Goal: Transaction & Acquisition: Subscribe to service/newsletter

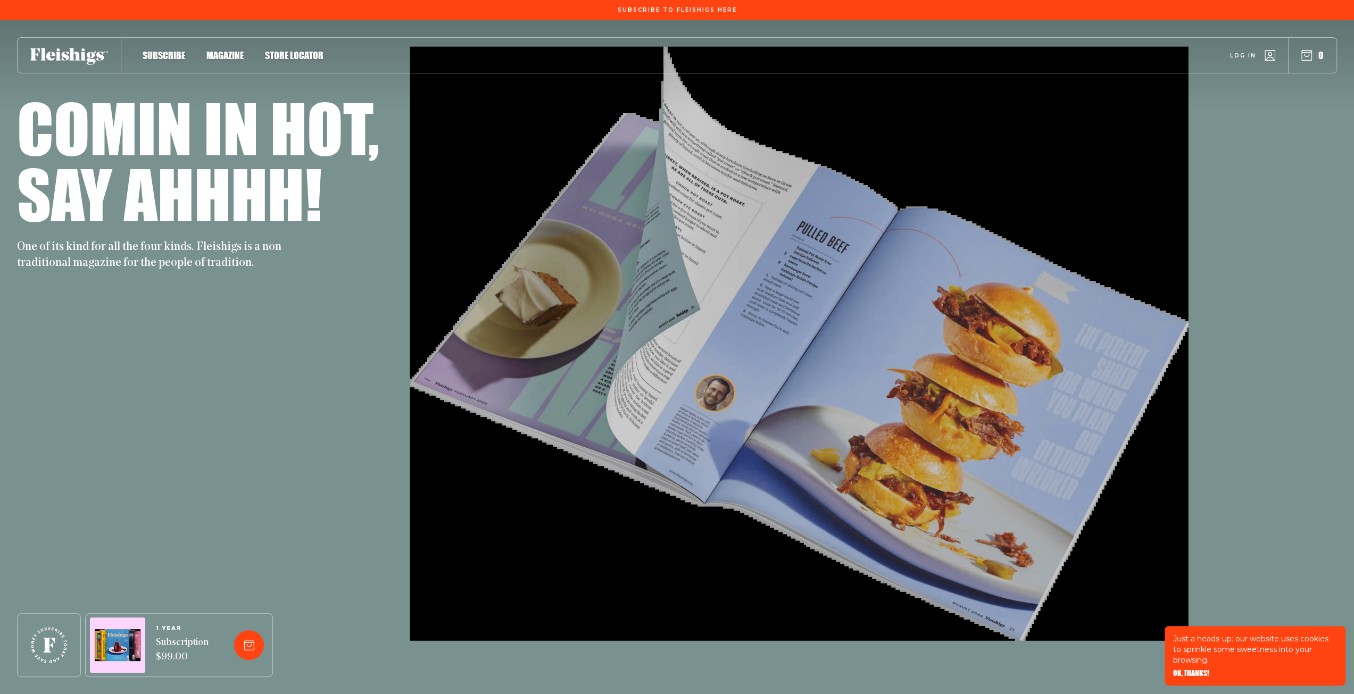
click at [1176, 670] on span "OK, THANKS!" at bounding box center [1191, 665] width 36 height 7
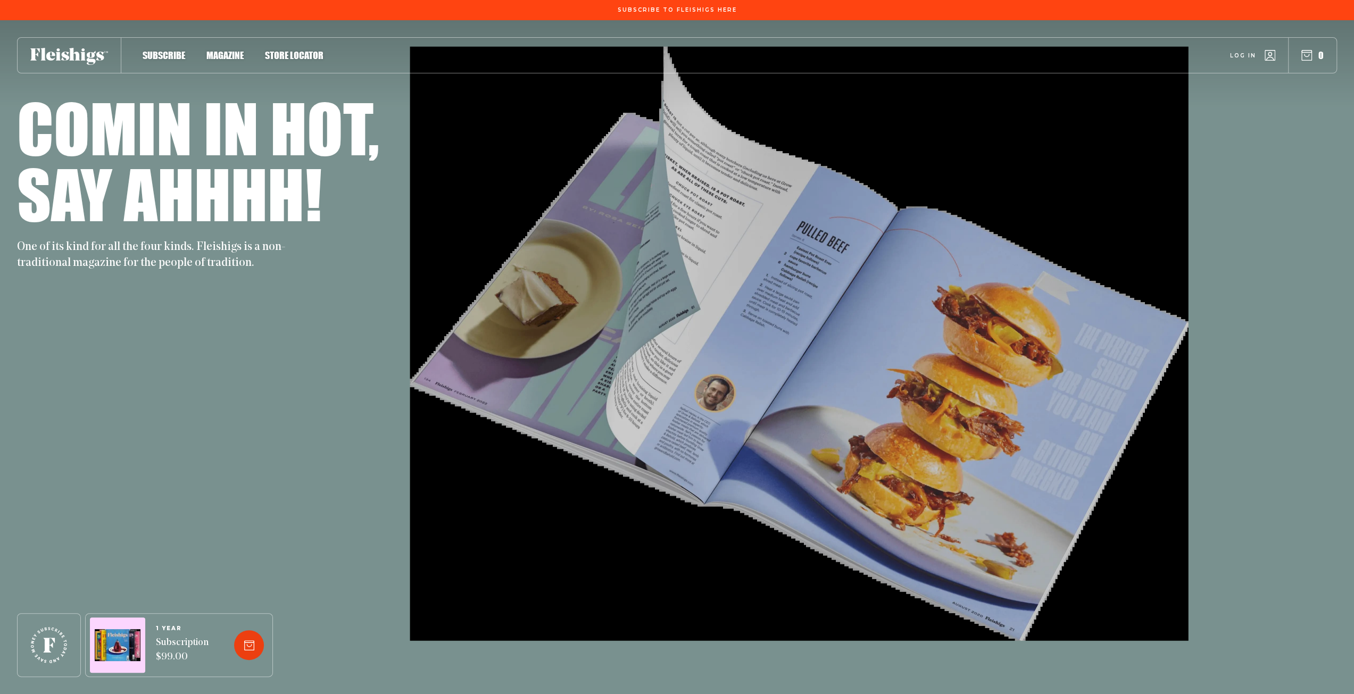
click at [247, 650] on icon at bounding box center [249, 646] width 10 height 10
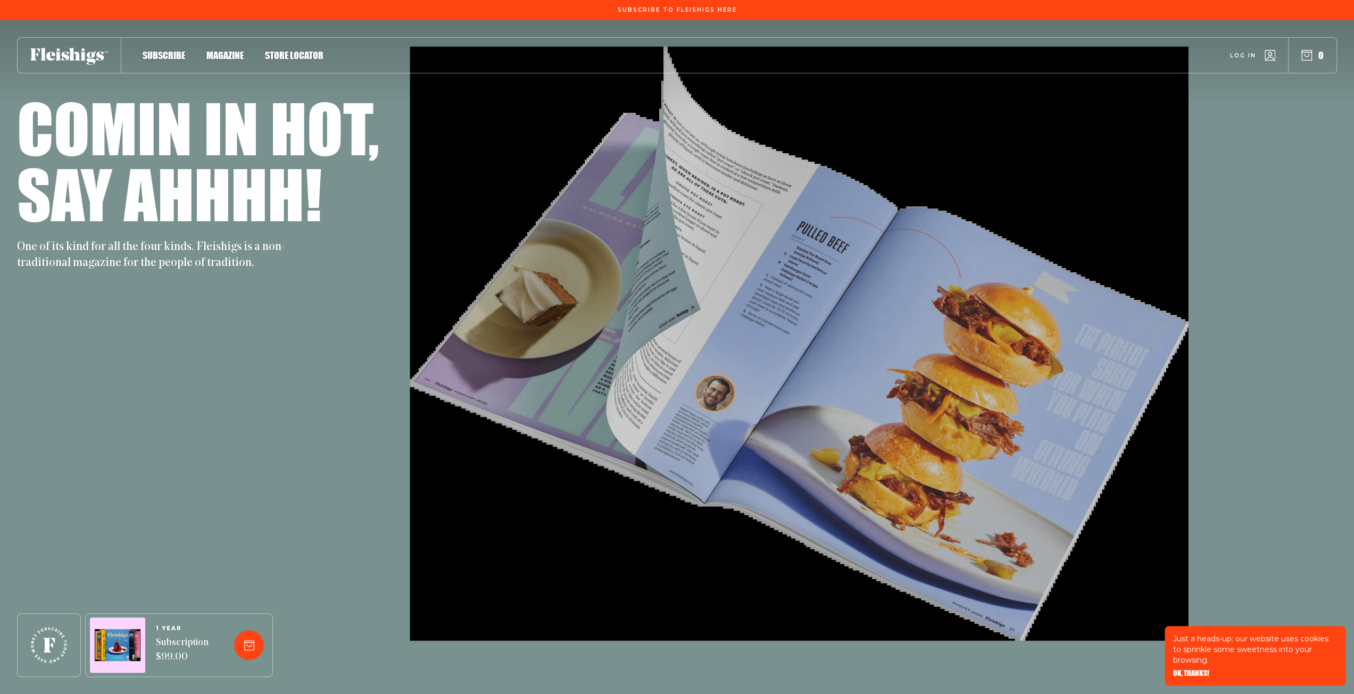
click at [1202, 670] on span "OK, THANKS!" at bounding box center [1191, 665] width 36 height 7
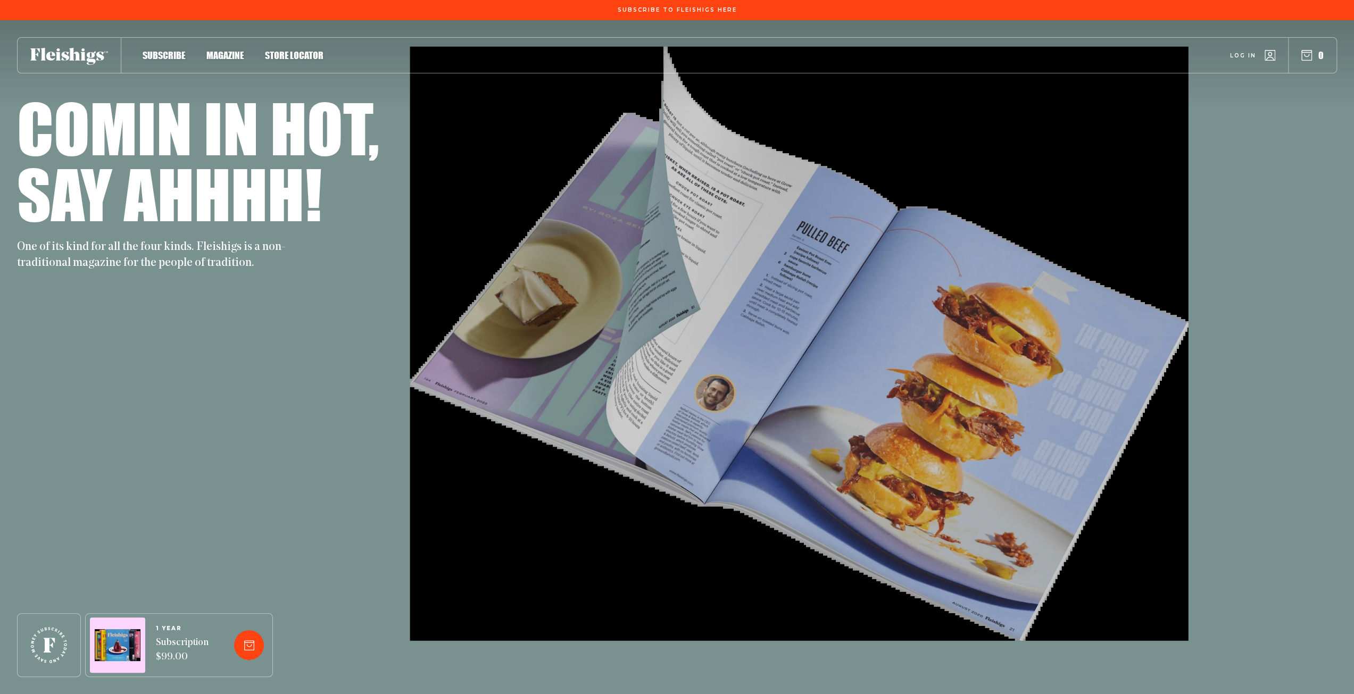
click at [149, 48] on div "Subscribe Magazine Store locator Log in 0" at bounding box center [677, 55] width 1320 height 36
click at [154, 50] on span "Subscribe" at bounding box center [164, 44] width 43 height 12
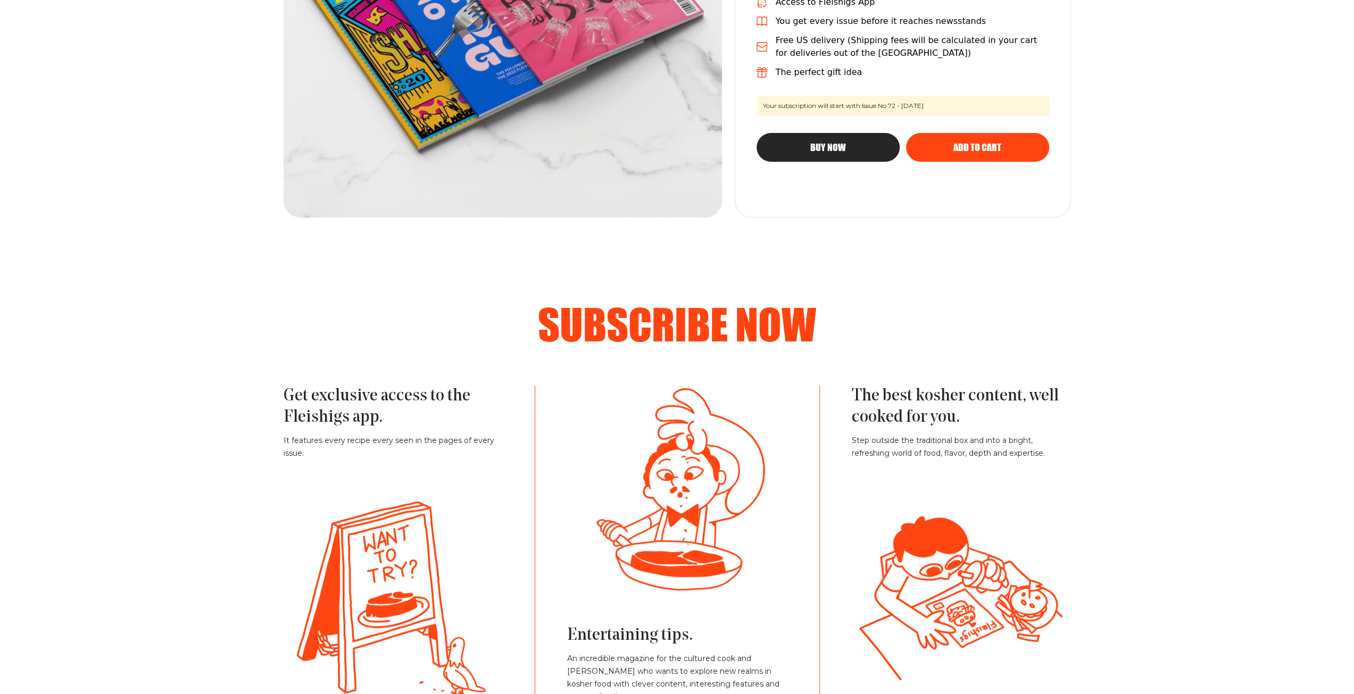
scroll to position [319, 0]
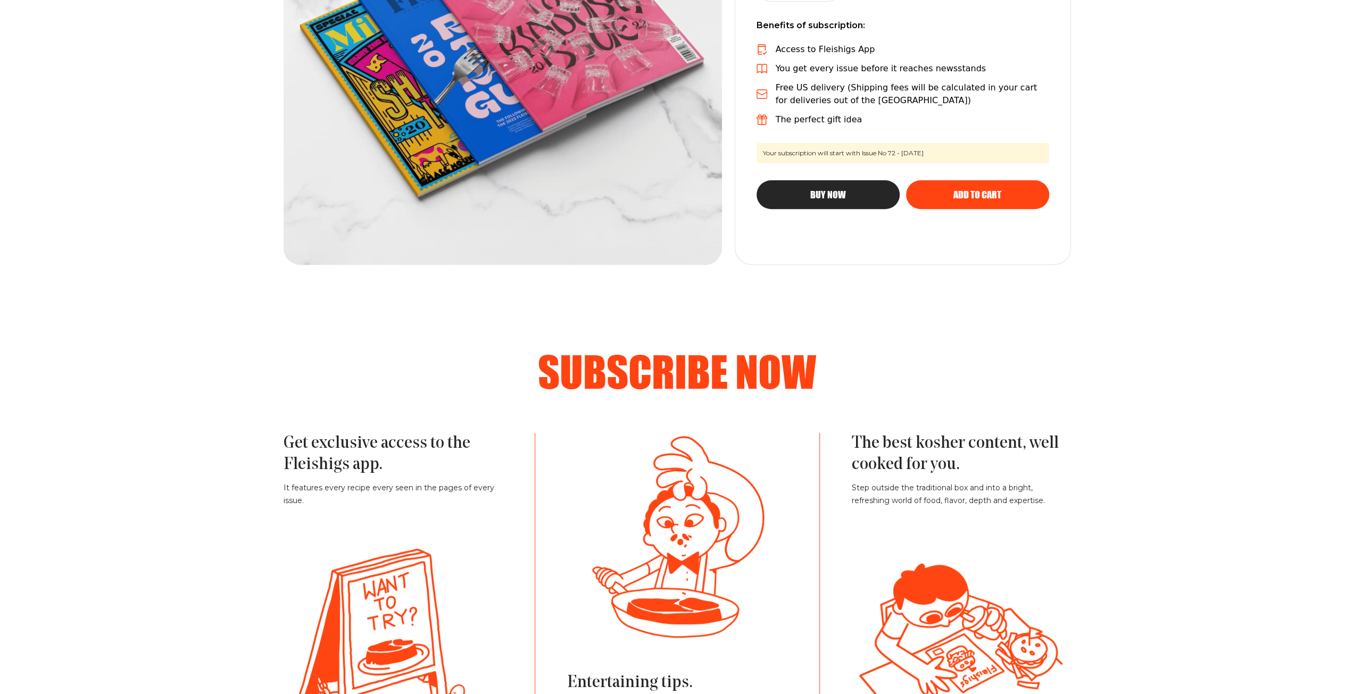
click at [968, 200] on button "Add to cart" at bounding box center [977, 194] width 143 height 29
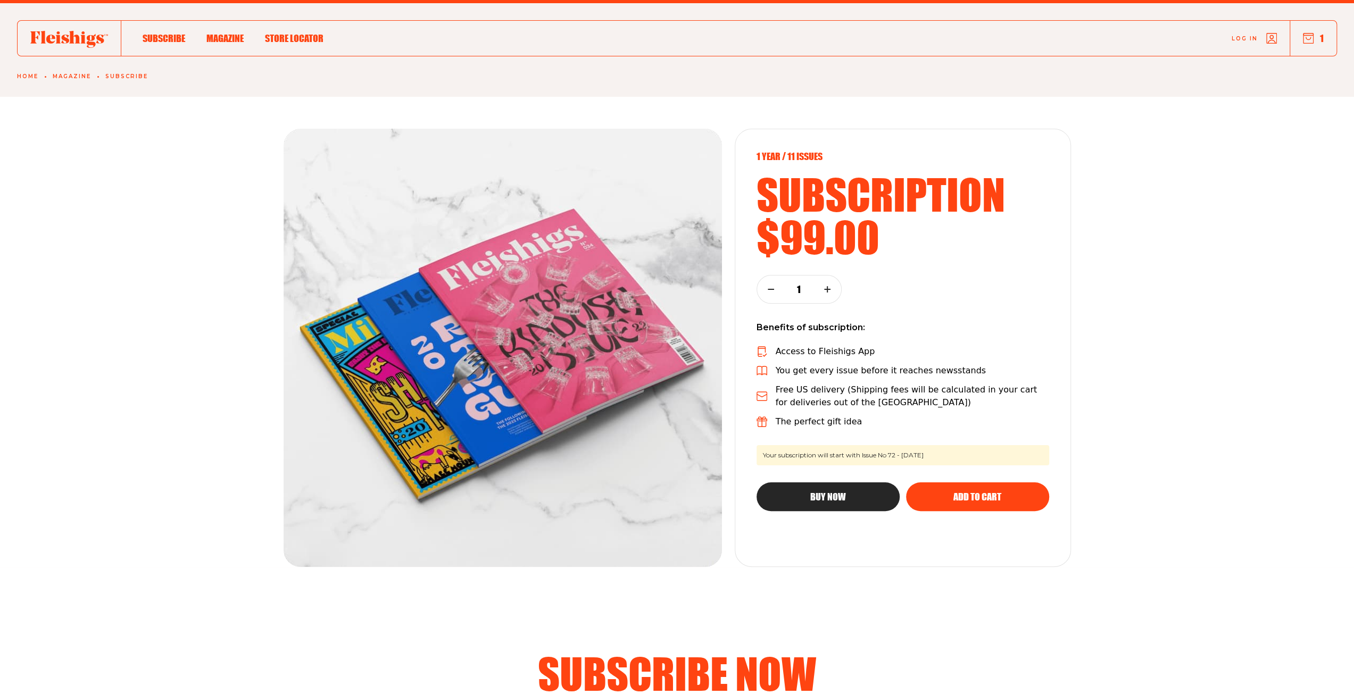
scroll to position [0, 0]
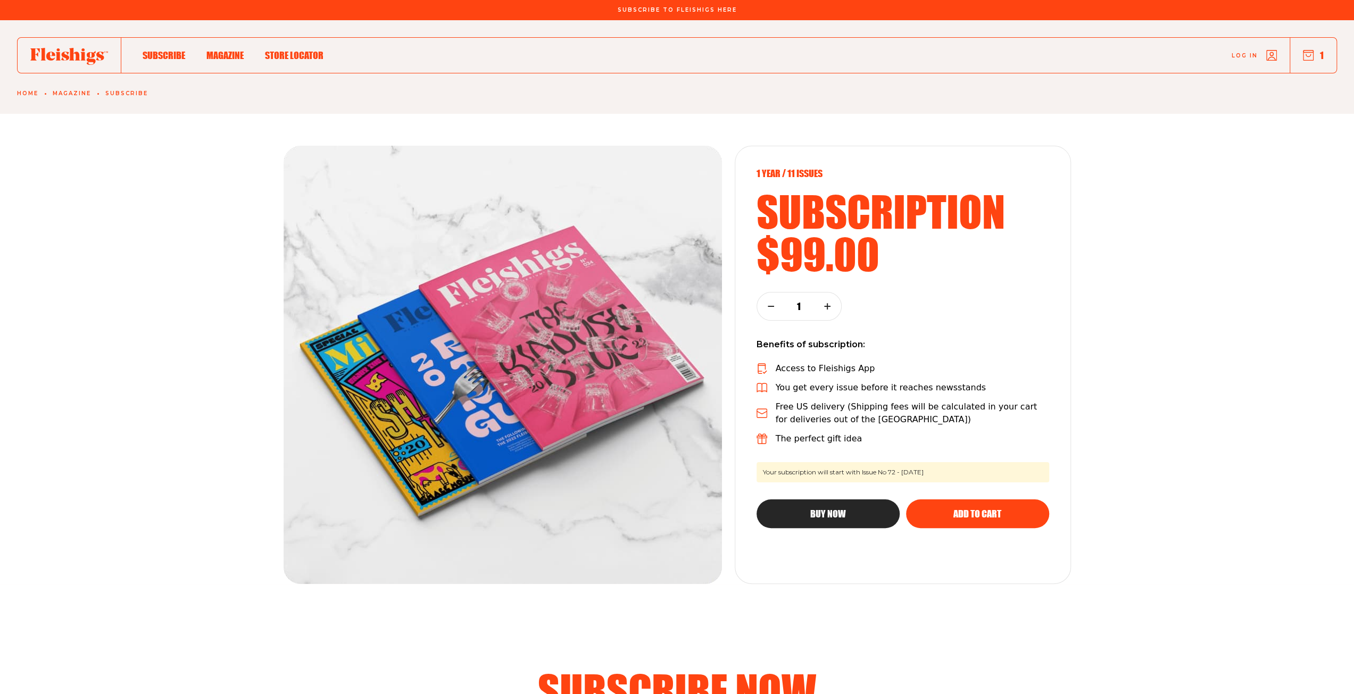
click at [1252, 60] on link "Log in" at bounding box center [1254, 55] width 45 height 11
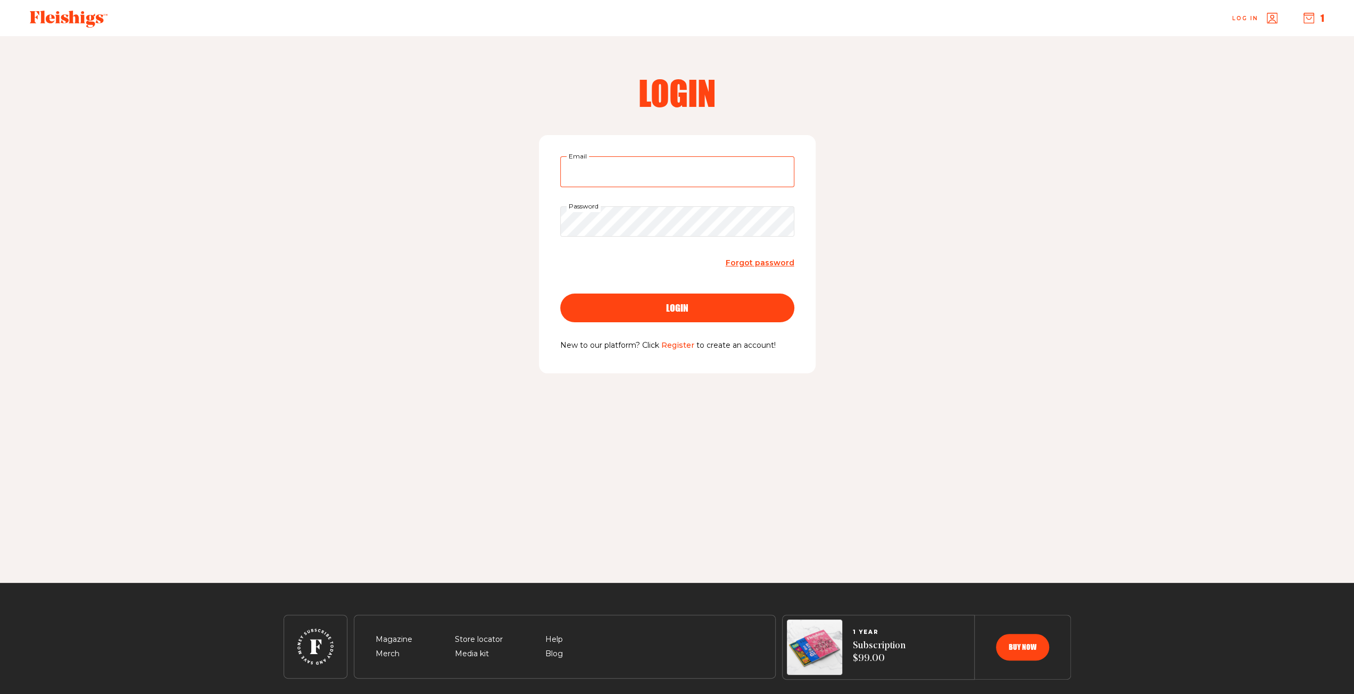
click at [623, 178] on input "Email" at bounding box center [677, 171] width 234 height 31
type input "[EMAIL_ADDRESS][DOMAIN_NAME]"
click at [616, 301] on button "login" at bounding box center [677, 308] width 234 height 29
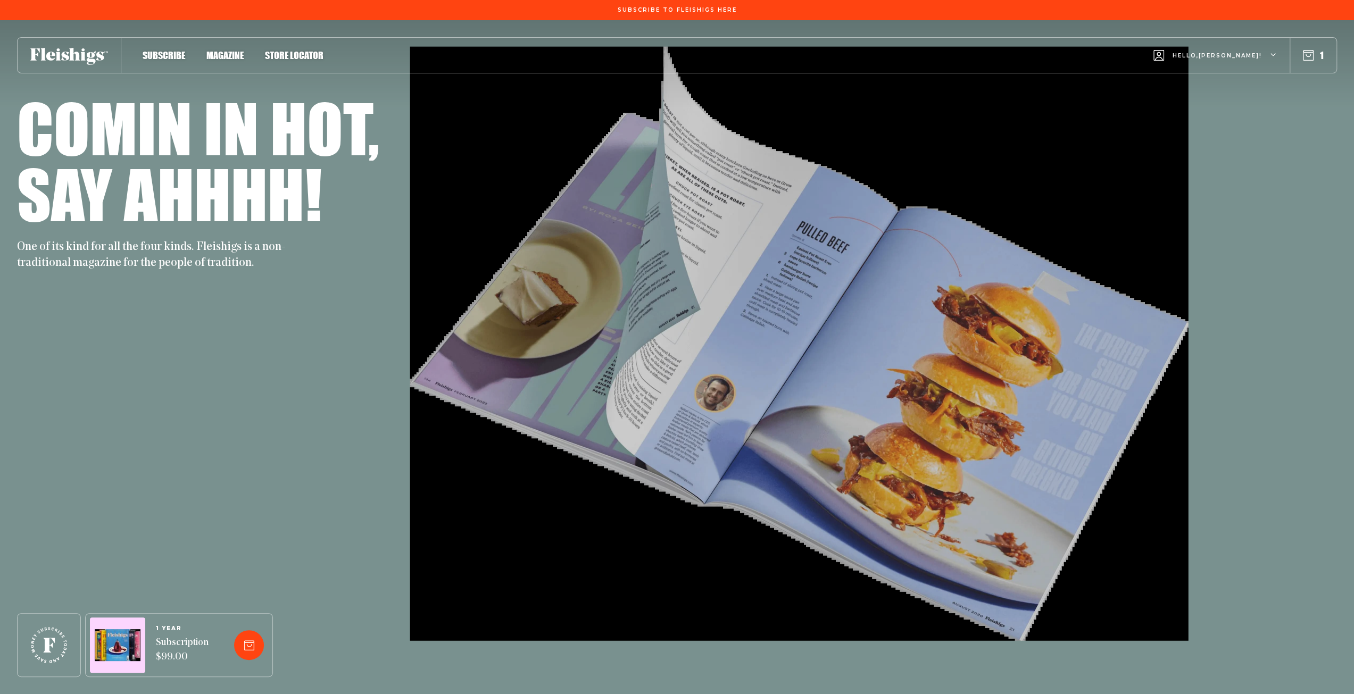
click at [173, 50] on span "Subscribe" at bounding box center [164, 44] width 43 height 12
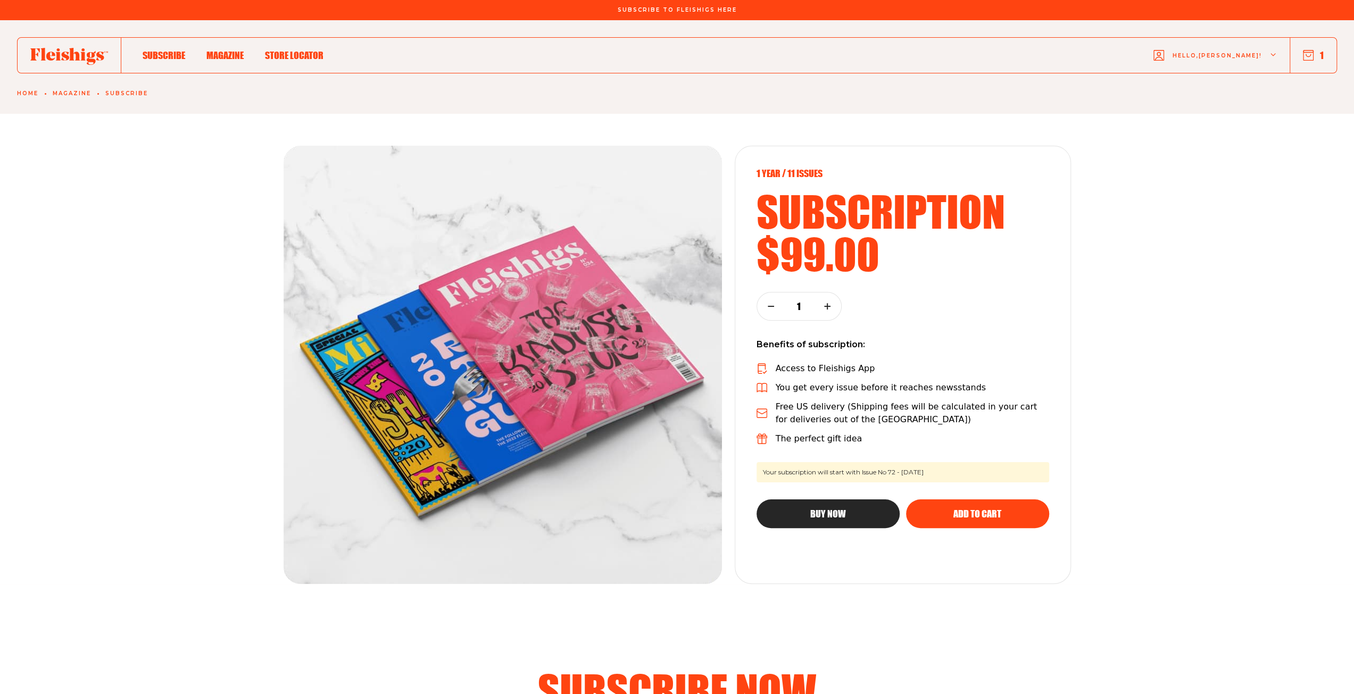
click at [1307, 56] on icon "button" at bounding box center [1308, 55] width 11 height 11
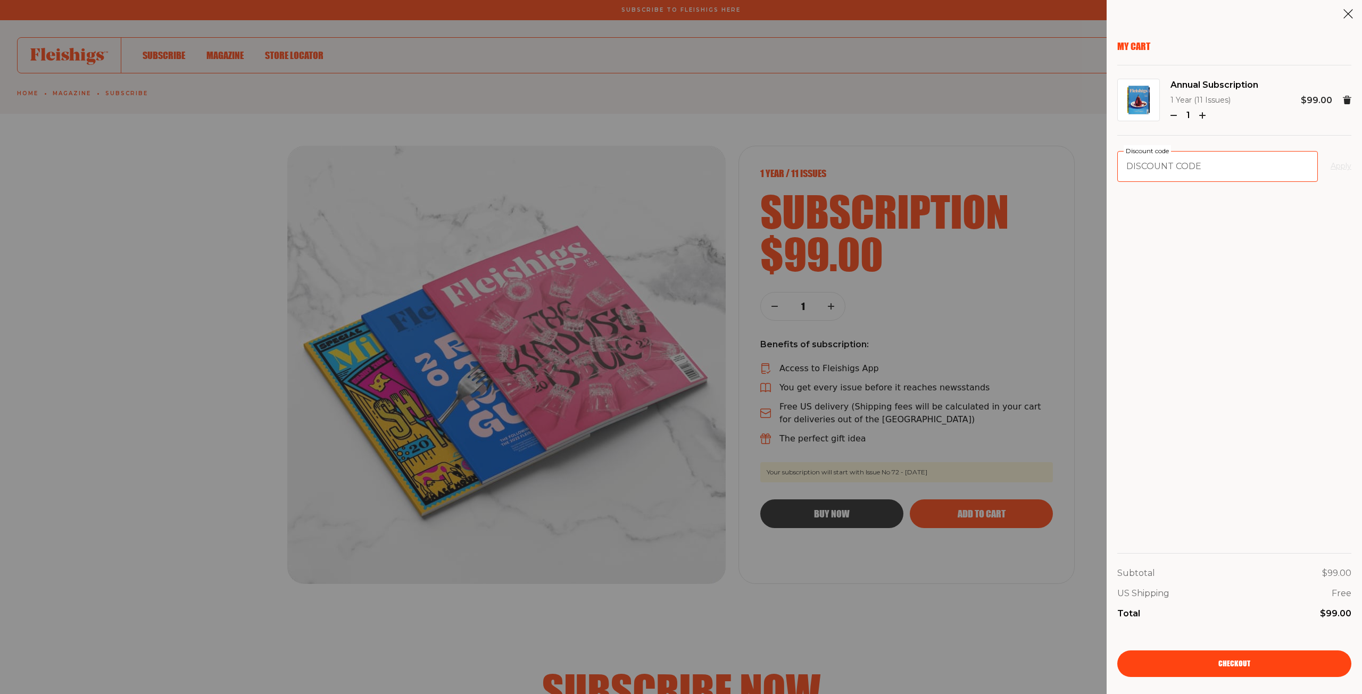
click at [1228, 162] on input "Discount code" at bounding box center [1217, 166] width 201 height 31
paste input "MRKT"
type input "MRKT"
click at [1331, 169] on button "Apply" at bounding box center [1341, 166] width 21 height 13
click at [1191, 172] on input "Discount code" at bounding box center [1217, 166] width 201 height 31
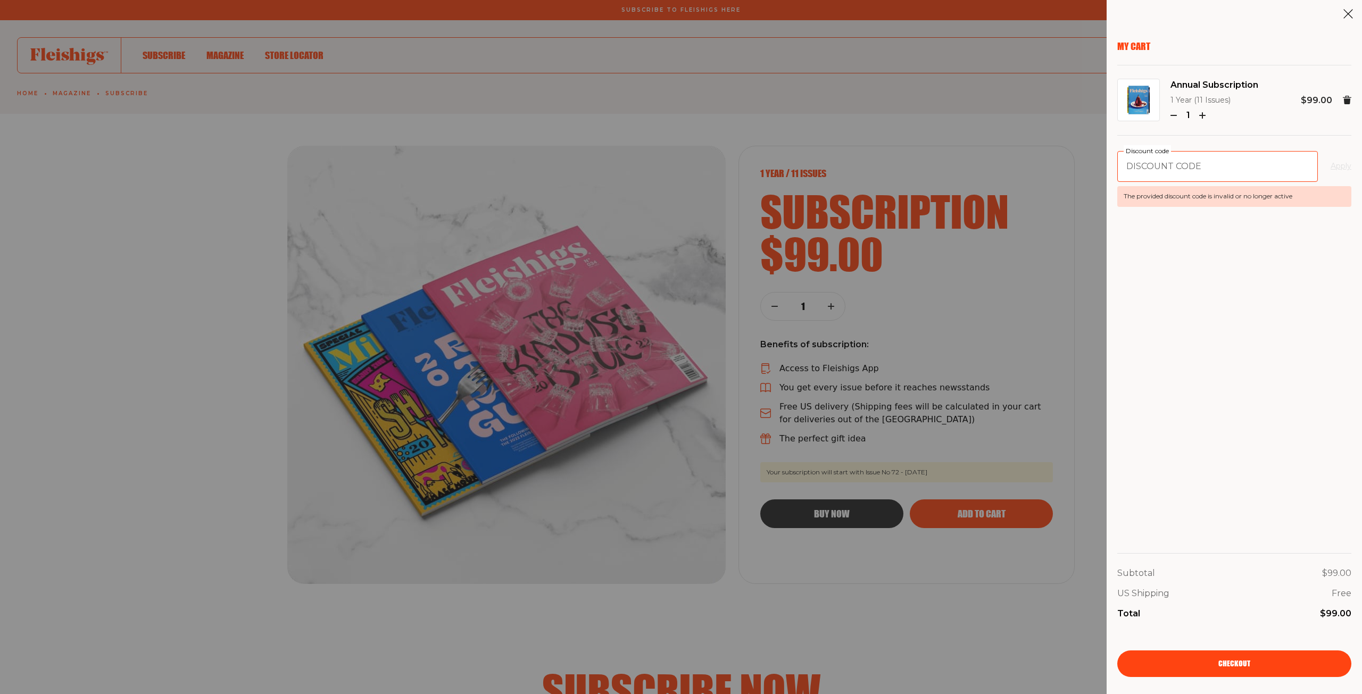
paste input "CHAGITLEVIEV"
type input "CHAGITLEVIEV"
click at [1332, 167] on button "Apply" at bounding box center [1341, 166] width 21 height 13
click at [1279, 174] on input "Discount code" at bounding box center [1217, 166] width 201 height 31
paste input "KGURU"
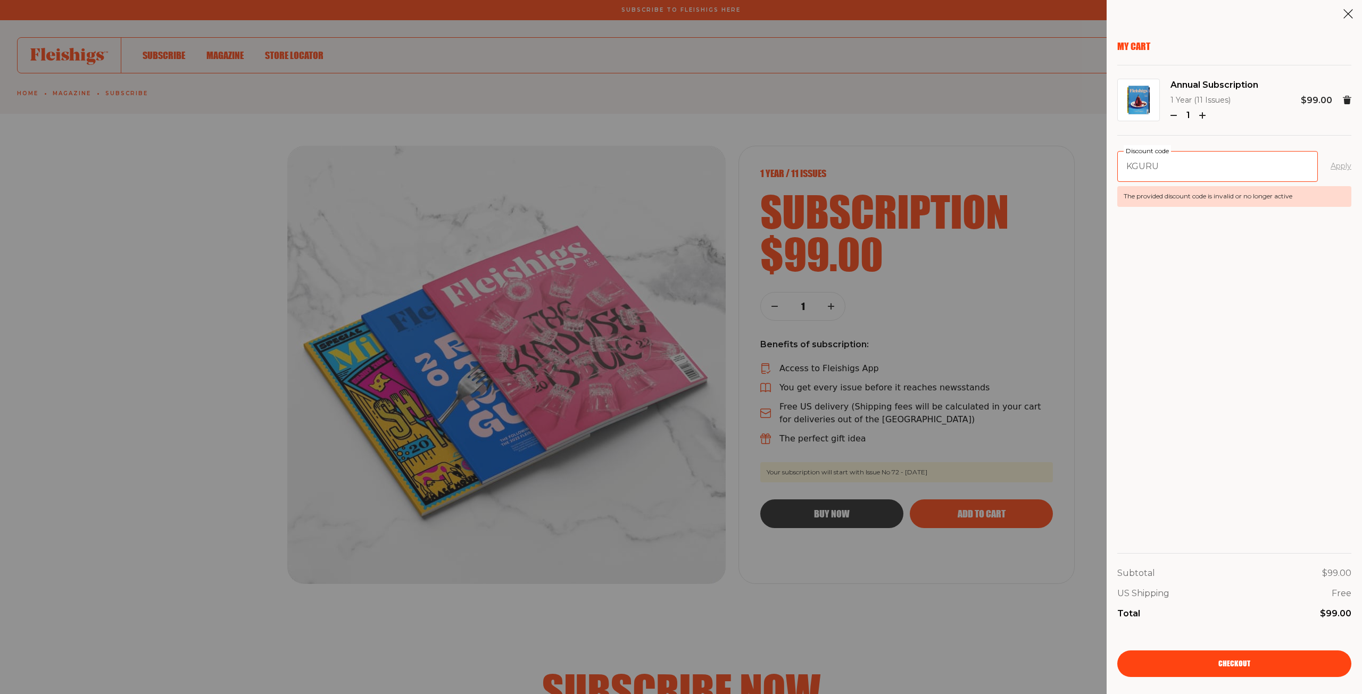
type input "KGURU"
click at [1337, 163] on button "Apply" at bounding box center [1341, 166] width 21 height 13
click at [1225, 172] on input "Discount code" at bounding box center [1217, 166] width 201 height 31
paste input "KOSHER18"
click at [1336, 168] on button "Apply" at bounding box center [1341, 166] width 21 height 13
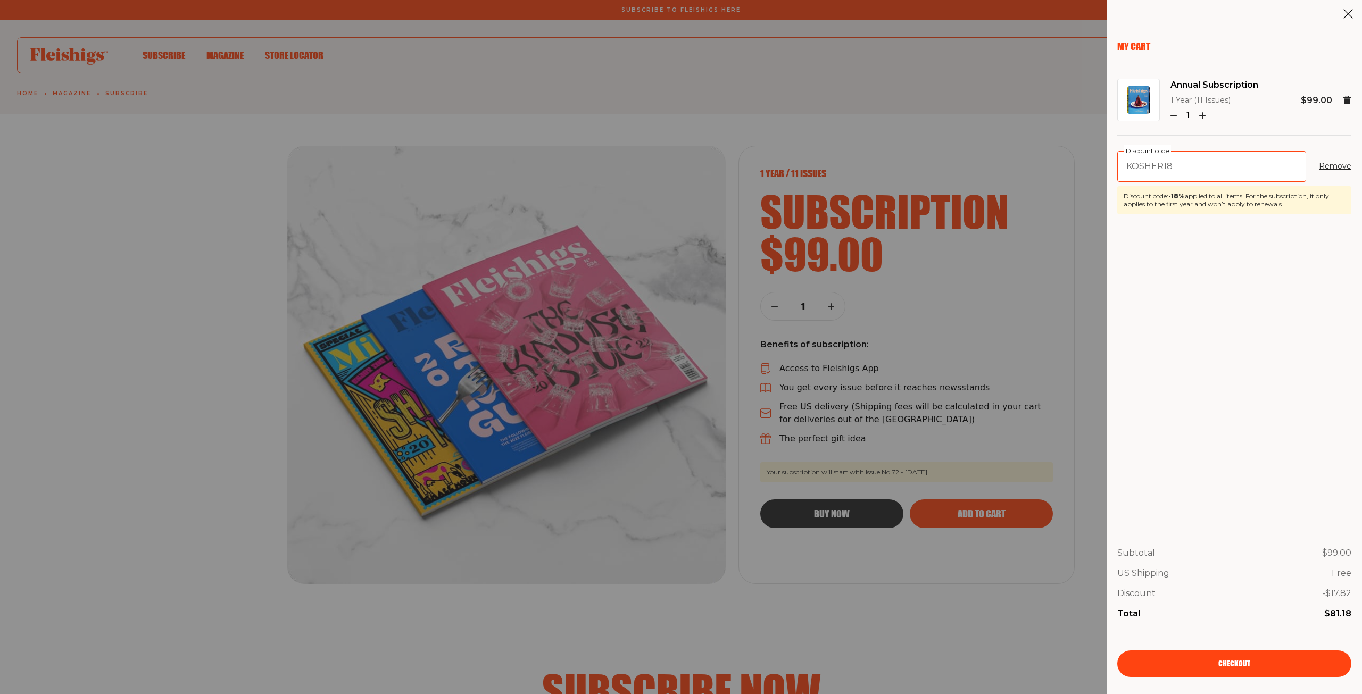
click at [1236, 176] on input "KOSHER18" at bounding box center [1211, 166] width 189 height 31
paste input "ANDREWZIMMERN"
type input "ANDREWZIMMERN"
click at [1336, 167] on button "Apply" at bounding box center [1341, 166] width 21 height 13
click at [1268, 162] on input "Discount code" at bounding box center [1217, 166] width 201 height 31
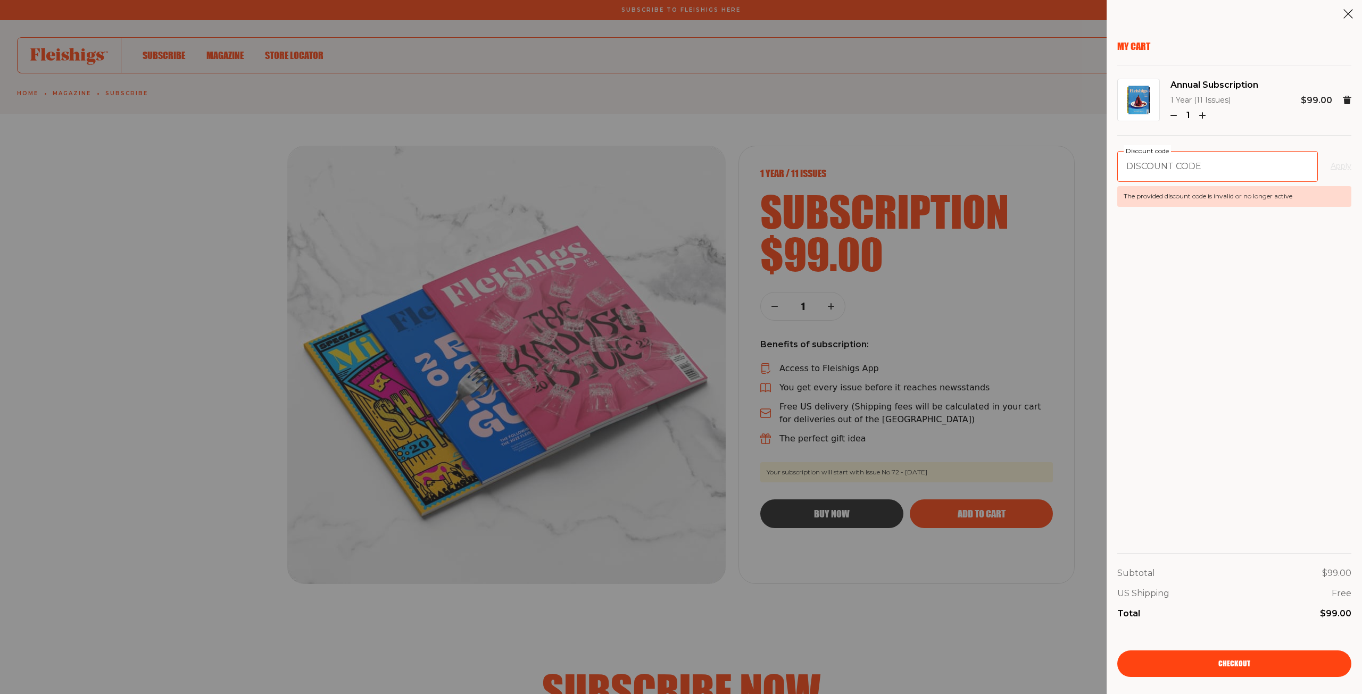
paste input "CHAIJESS"
type input "CHAIJESS"
click at [1342, 168] on button "Apply" at bounding box center [1341, 166] width 21 height 13
click at [1196, 169] on input "Discount code" at bounding box center [1217, 166] width 201 height 31
paste input "KOSHER18"
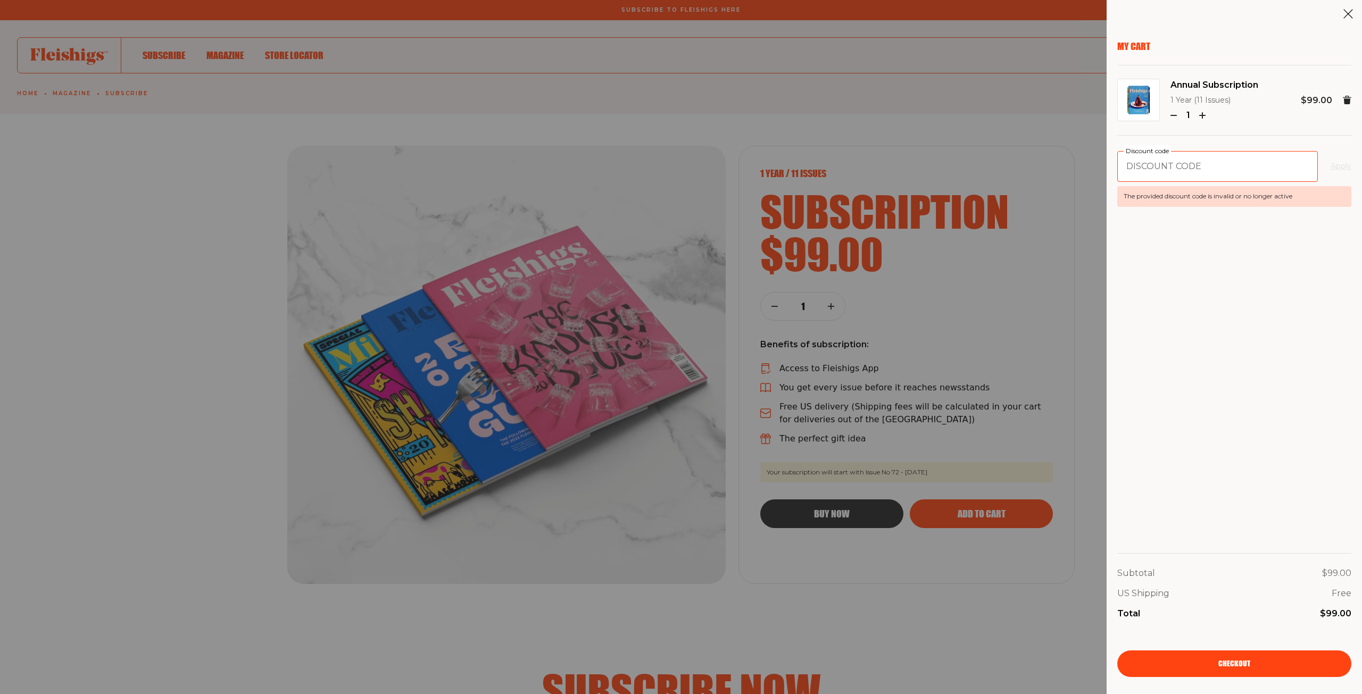
type input "KOSHER18"
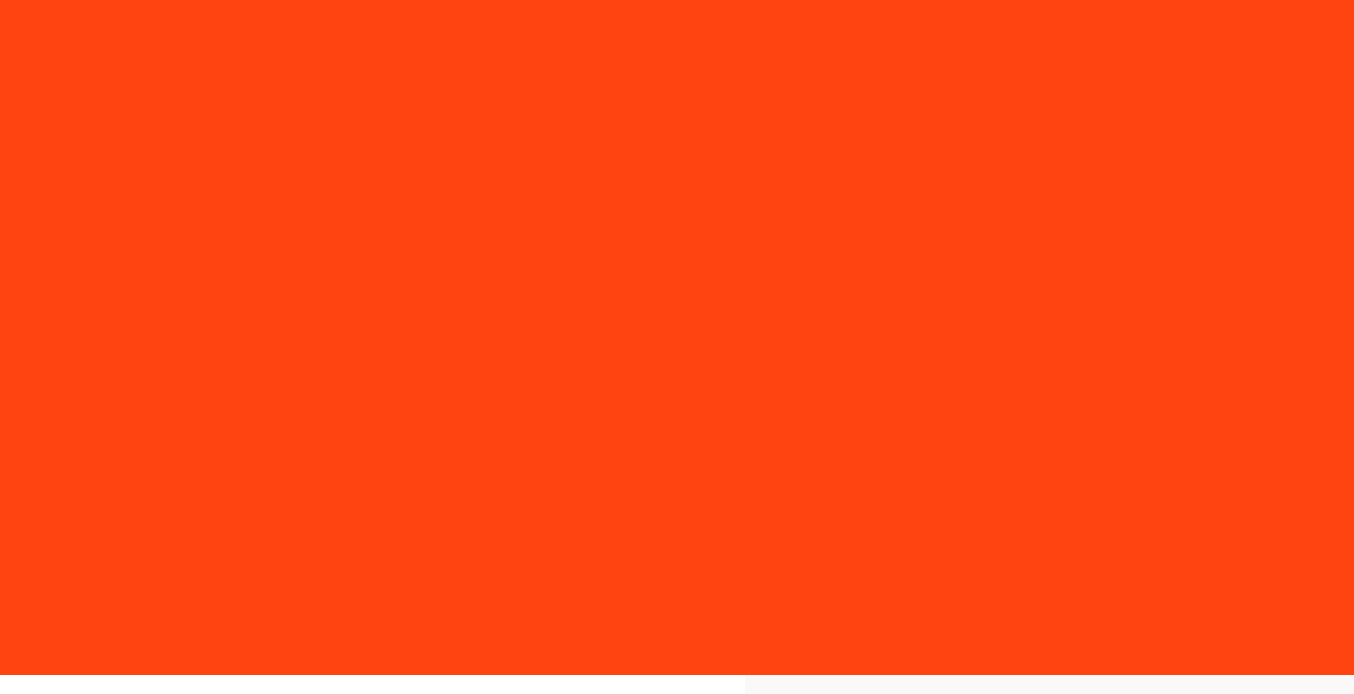
select select "US"
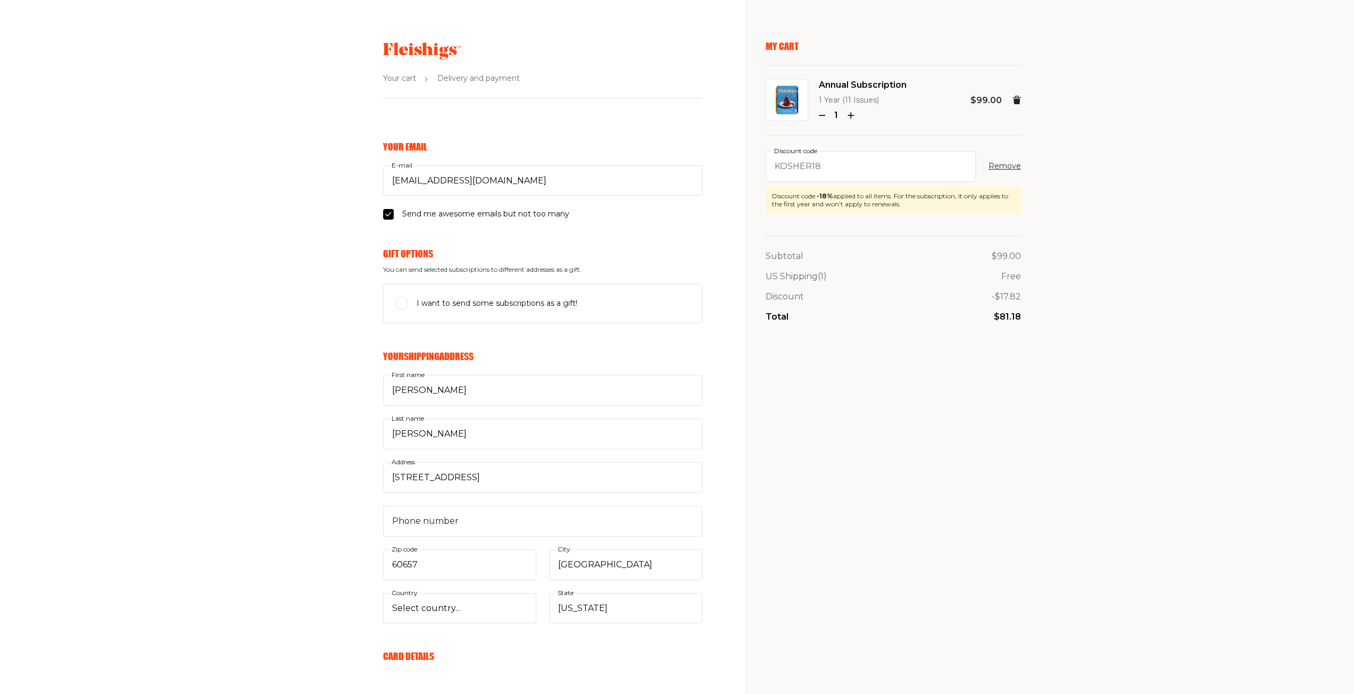
click at [402, 303] on input "I want to send some subscriptions as a gift!" at bounding box center [401, 303] width 13 height 13
checkbox input "true"
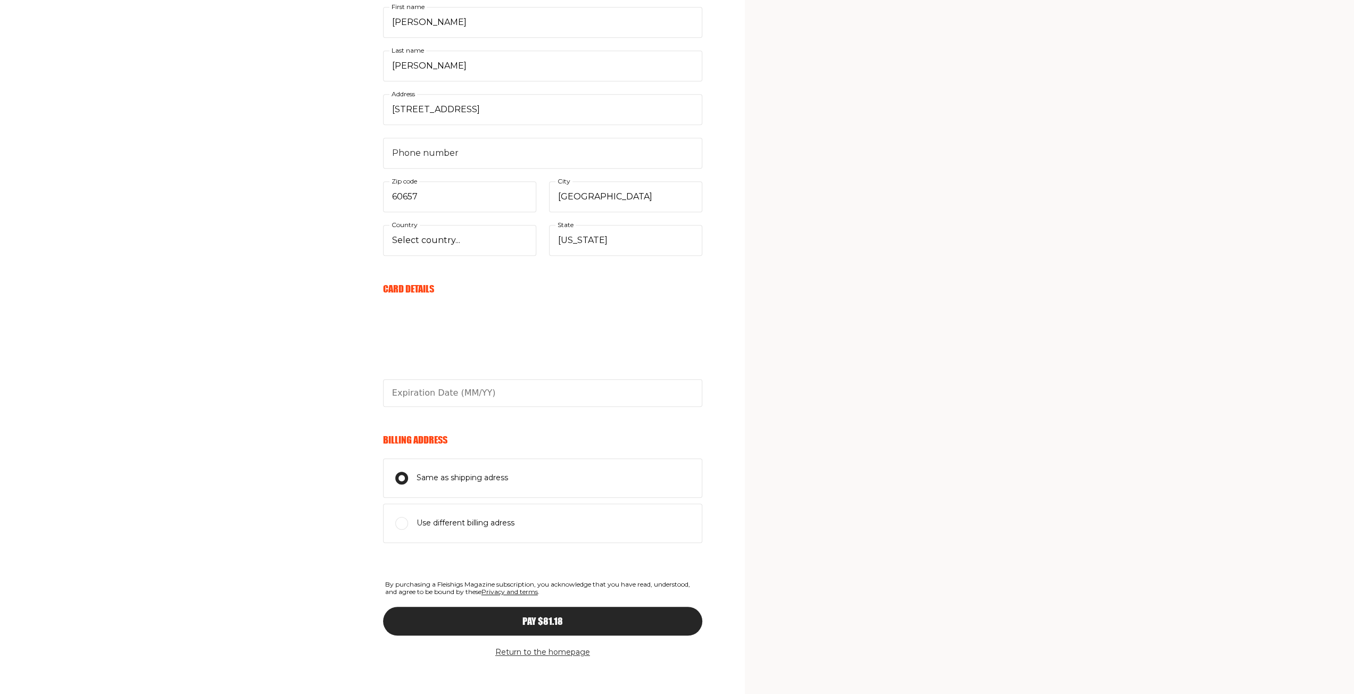
scroll to position [531, 0]
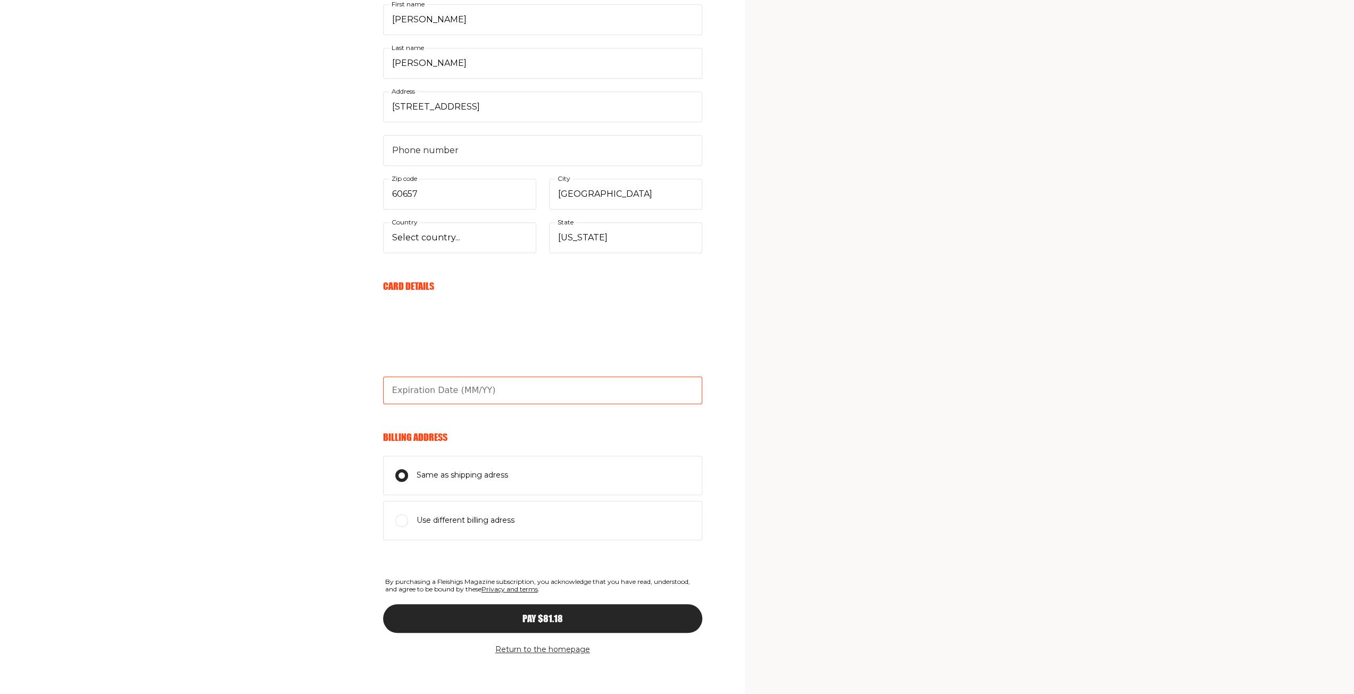
type input "06/30"
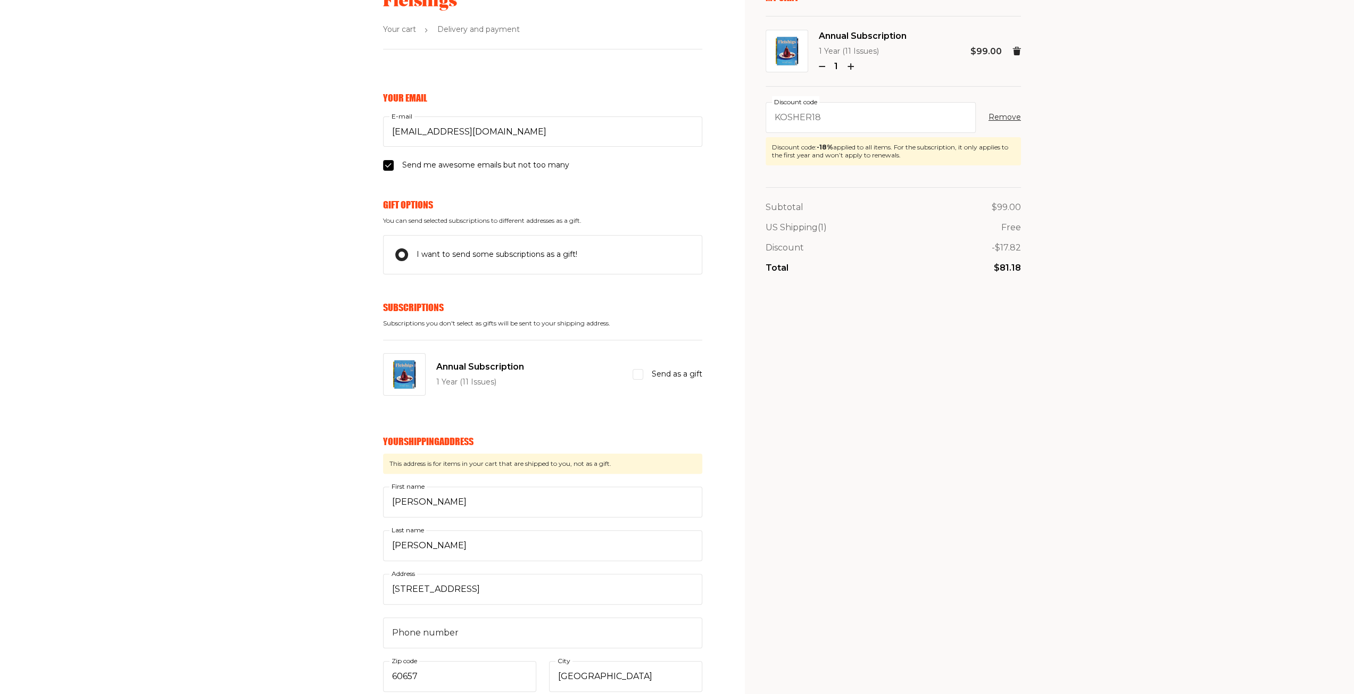
scroll to position [0, 0]
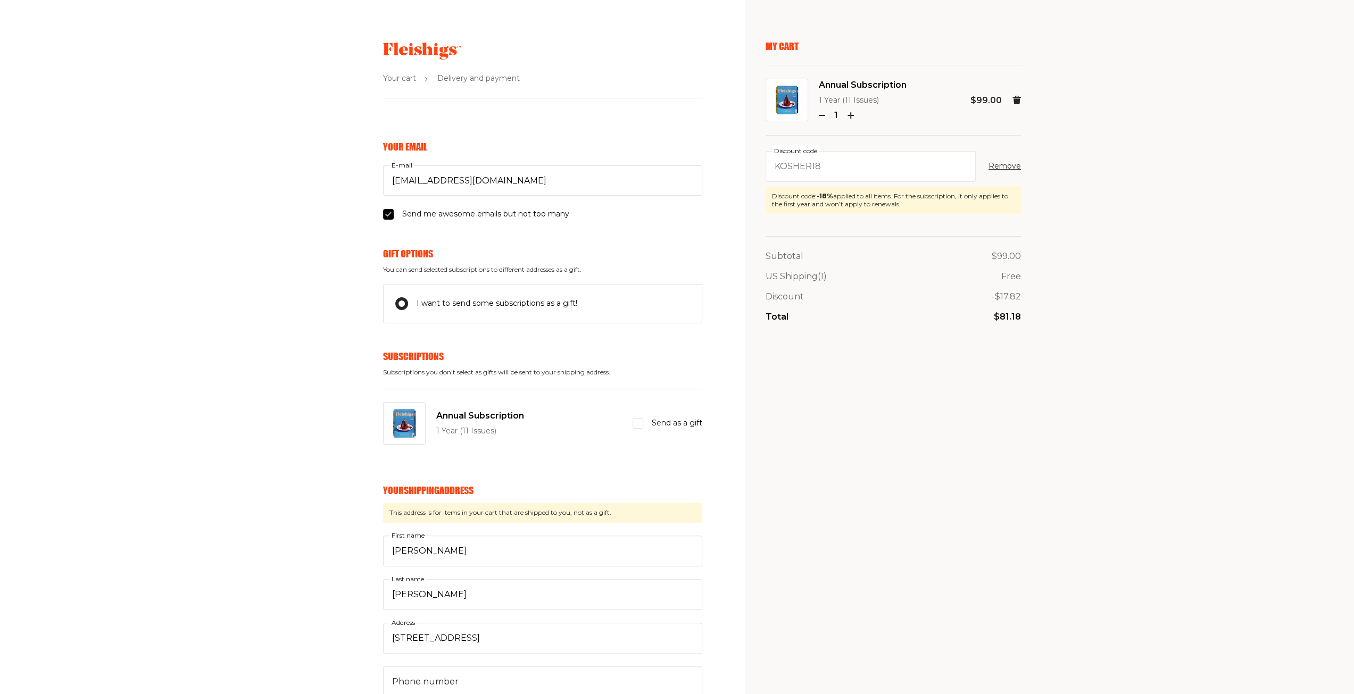
click at [641, 426] on input "Send as a gift" at bounding box center [638, 423] width 11 height 11
checkbox input "true"
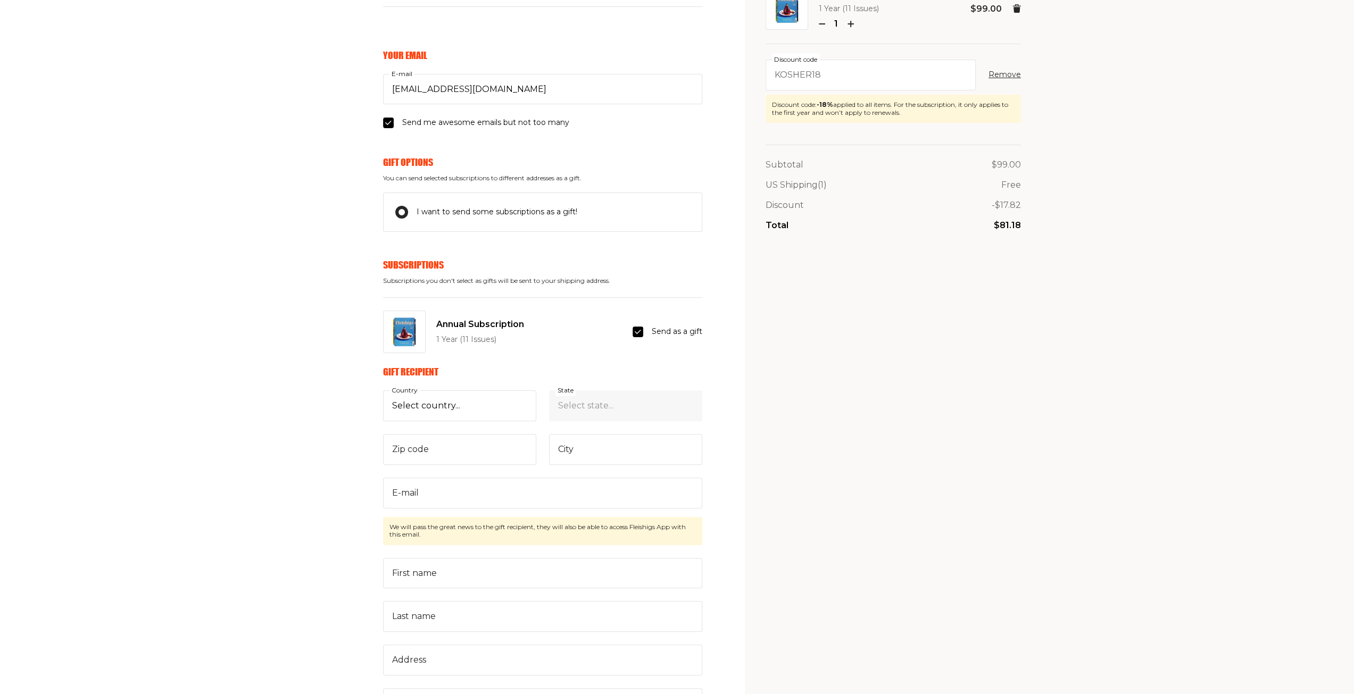
scroll to position [160, 0]
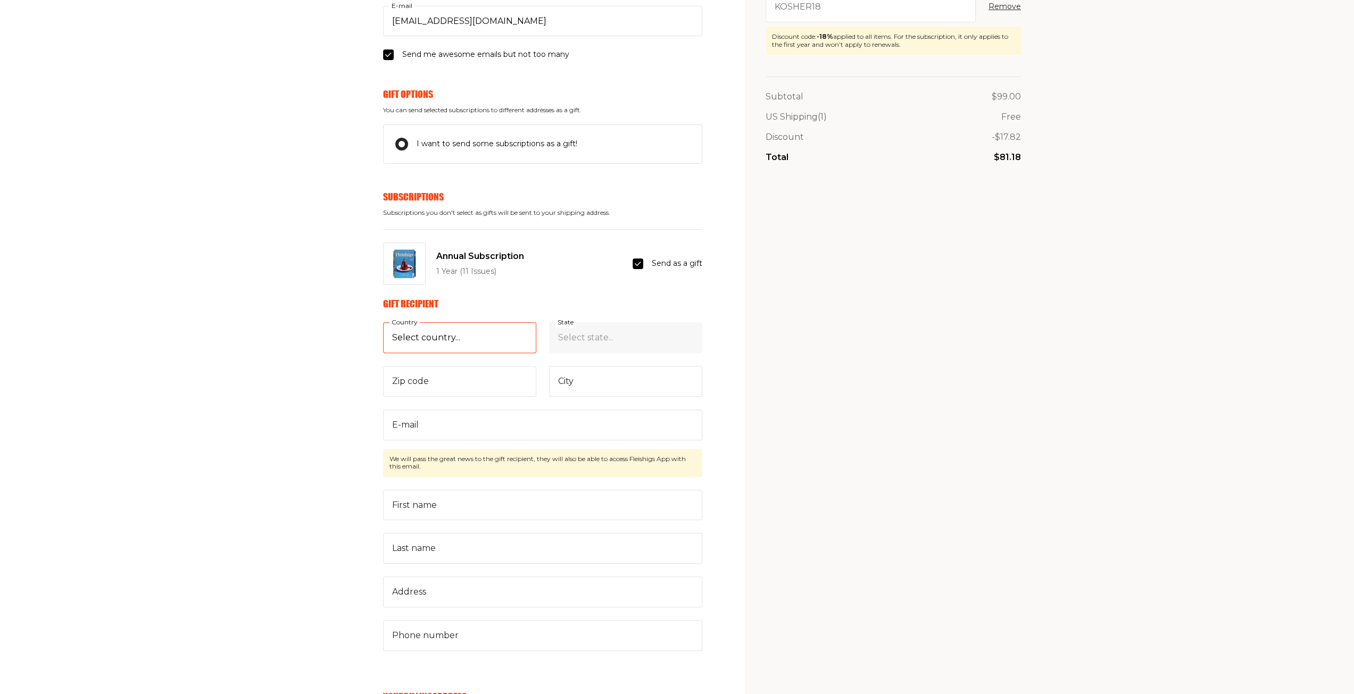
click at [492, 342] on select "Select country... [GEOGRAPHIC_DATA] [GEOGRAPHIC_DATA] (+$29/subscription) [GEOG…" at bounding box center [459, 337] width 153 height 31
select select "US"
click at [383, 322] on select "Select country... [GEOGRAPHIC_DATA] [GEOGRAPHIC_DATA] (+$29/subscription) [GEOG…" at bounding box center [459, 337] width 153 height 31
click at [566, 344] on select "Select state... [US_STATE] [US_STATE] [US_STATE] [US_STATE] [US_STATE] [US_STAT…" at bounding box center [625, 337] width 153 height 31
select select "[US_STATE]"
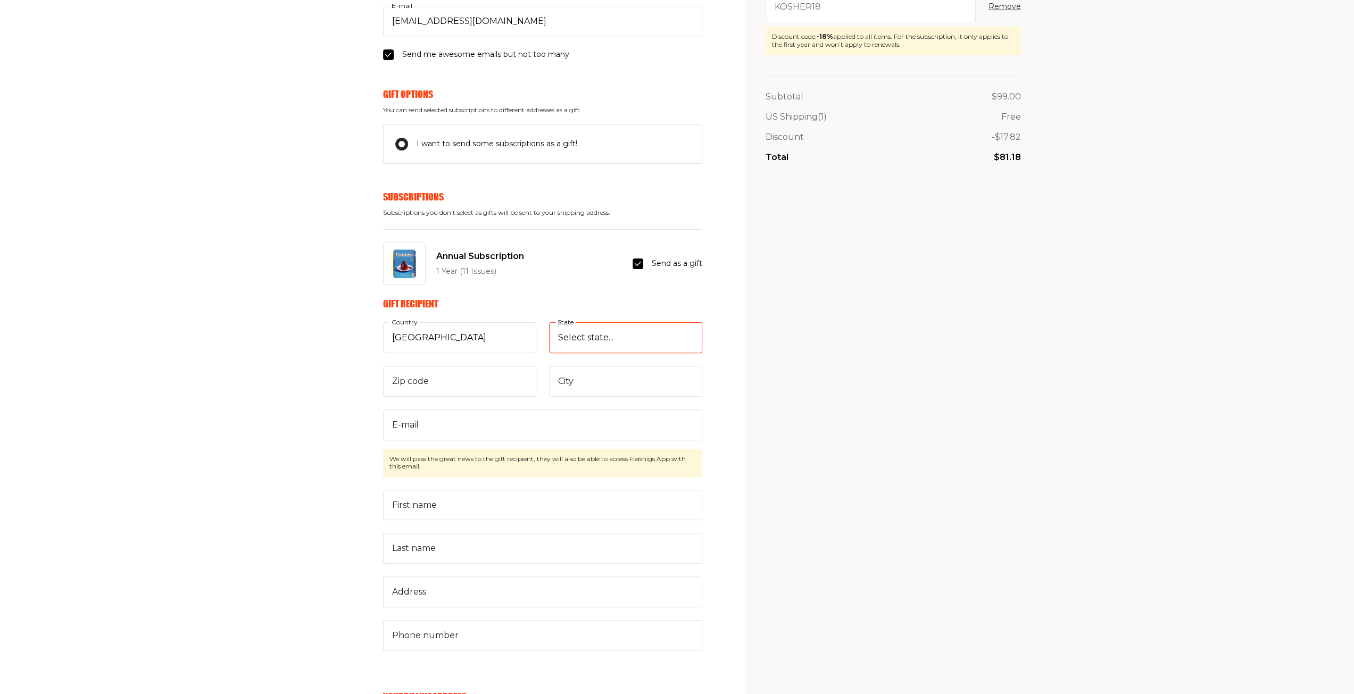
click at [549, 322] on select "Select state... [US_STATE] [US_STATE] [US_STATE] [US_STATE] [US_STATE] [US_STAT…" at bounding box center [625, 337] width 153 height 31
click at [438, 381] on input "Zip code" at bounding box center [459, 381] width 153 height 31
type input "60657-3607"
type input "[GEOGRAPHIC_DATA]"
click at [443, 420] on input "E-mail" at bounding box center [542, 425] width 319 height 31
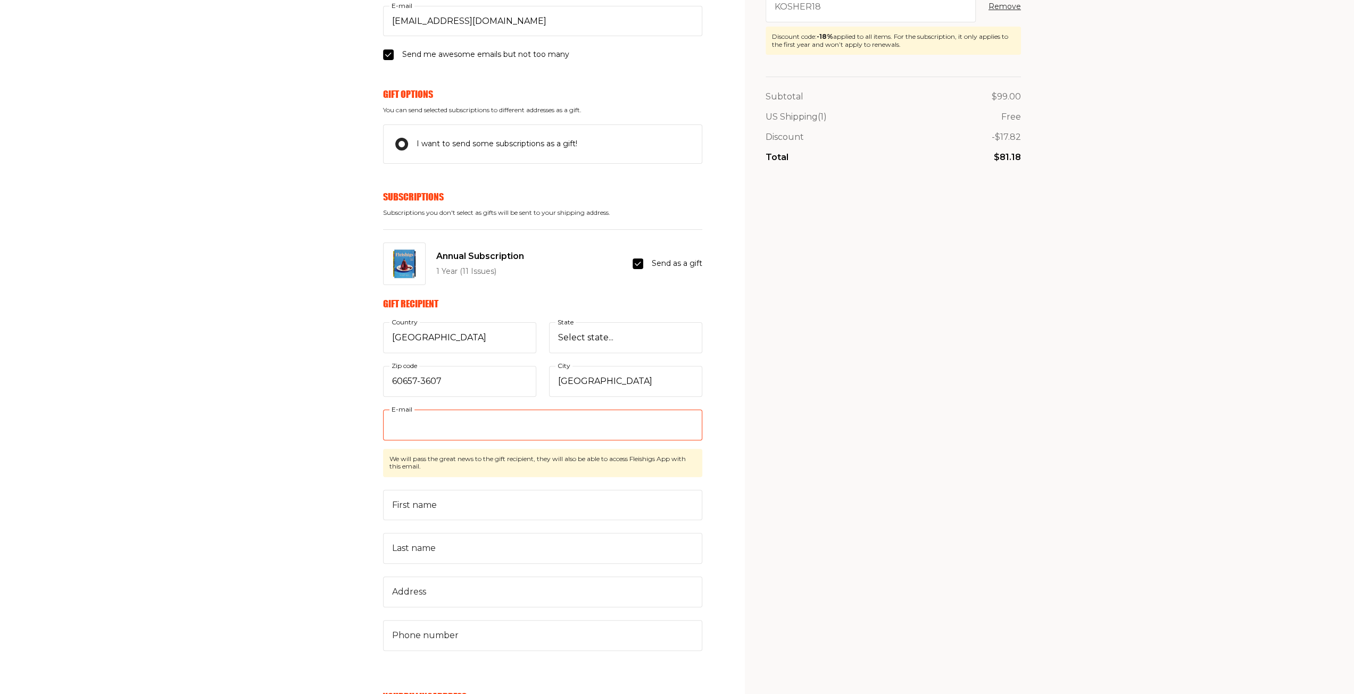
type input "[PERSON_NAME][EMAIL_ADDRESS][PERSON_NAME][DOMAIN_NAME]"
type input "[PERSON_NAME]"
type input "[STREET_ADDRESS]"
type input "4103032893"
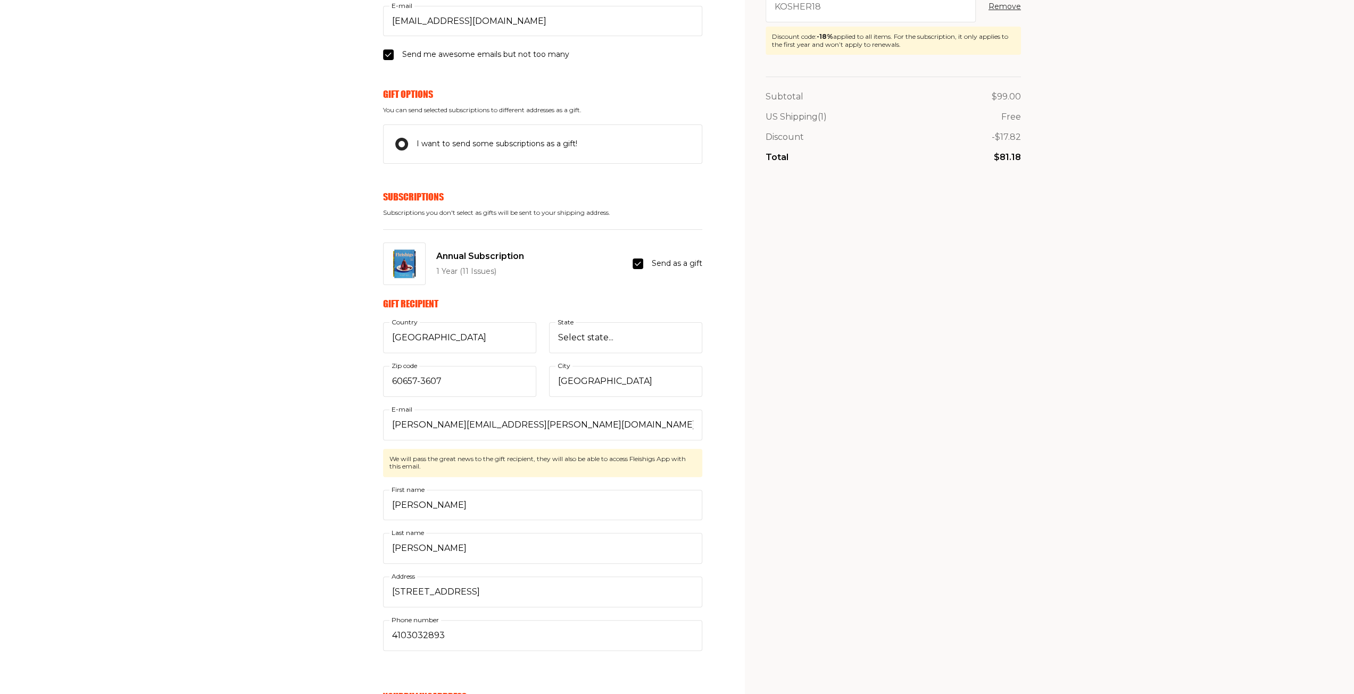
click at [279, 475] on div "Your Email [EMAIL_ADDRESS][DOMAIN_NAME] E-mail Send me awesome emails but not t…" at bounding box center [351, 627] width 702 height 1293
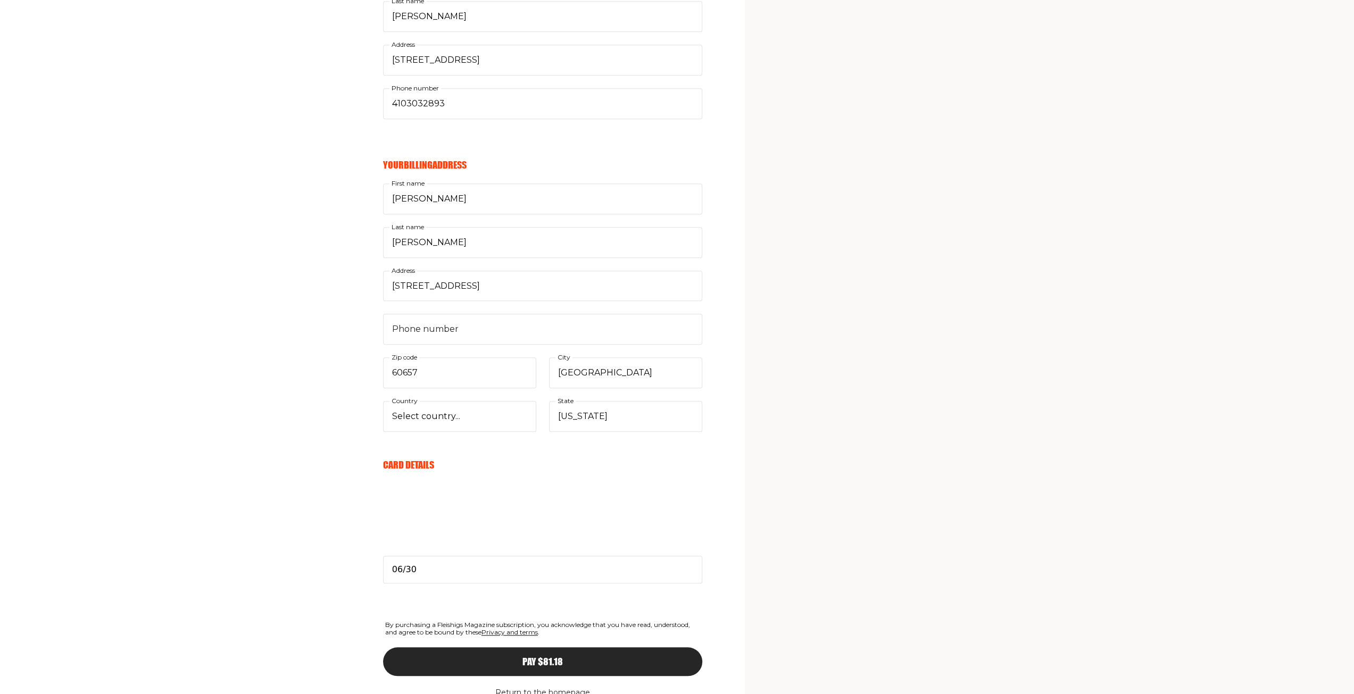
scroll to position [733, 0]
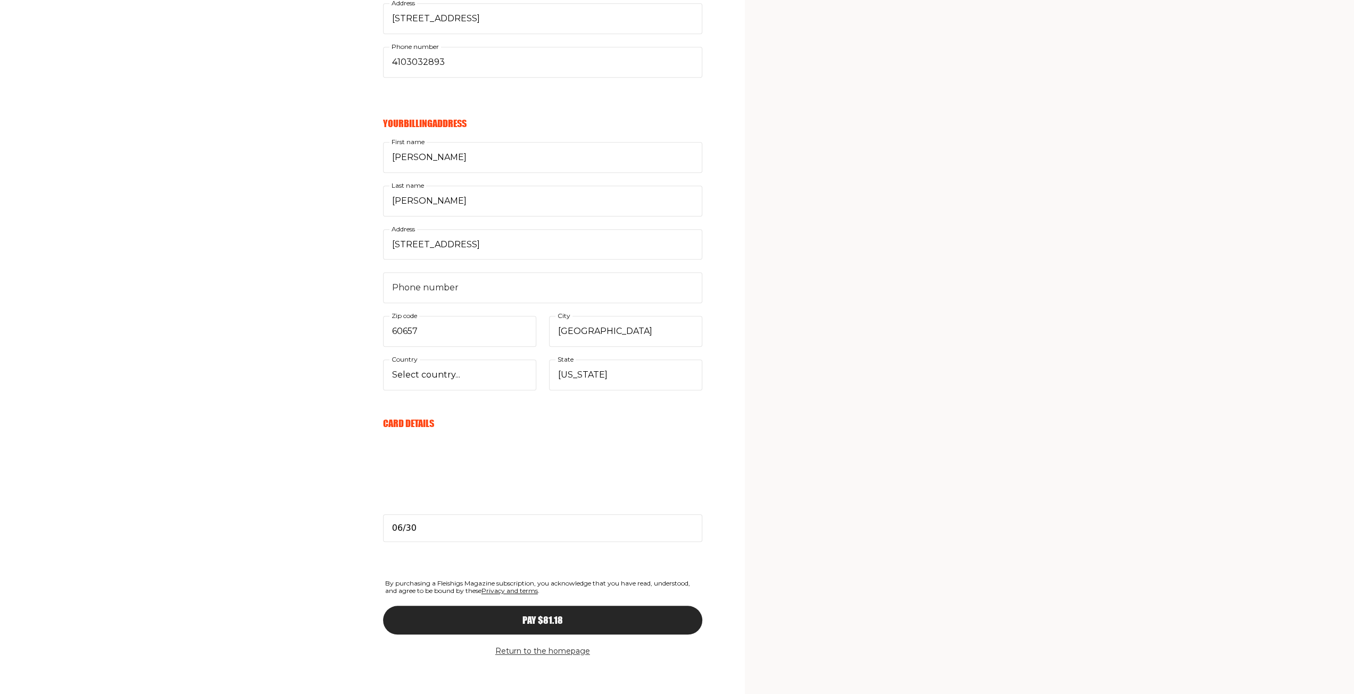
click at [591, 620] on button "Pay $81.18" at bounding box center [542, 620] width 319 height 29
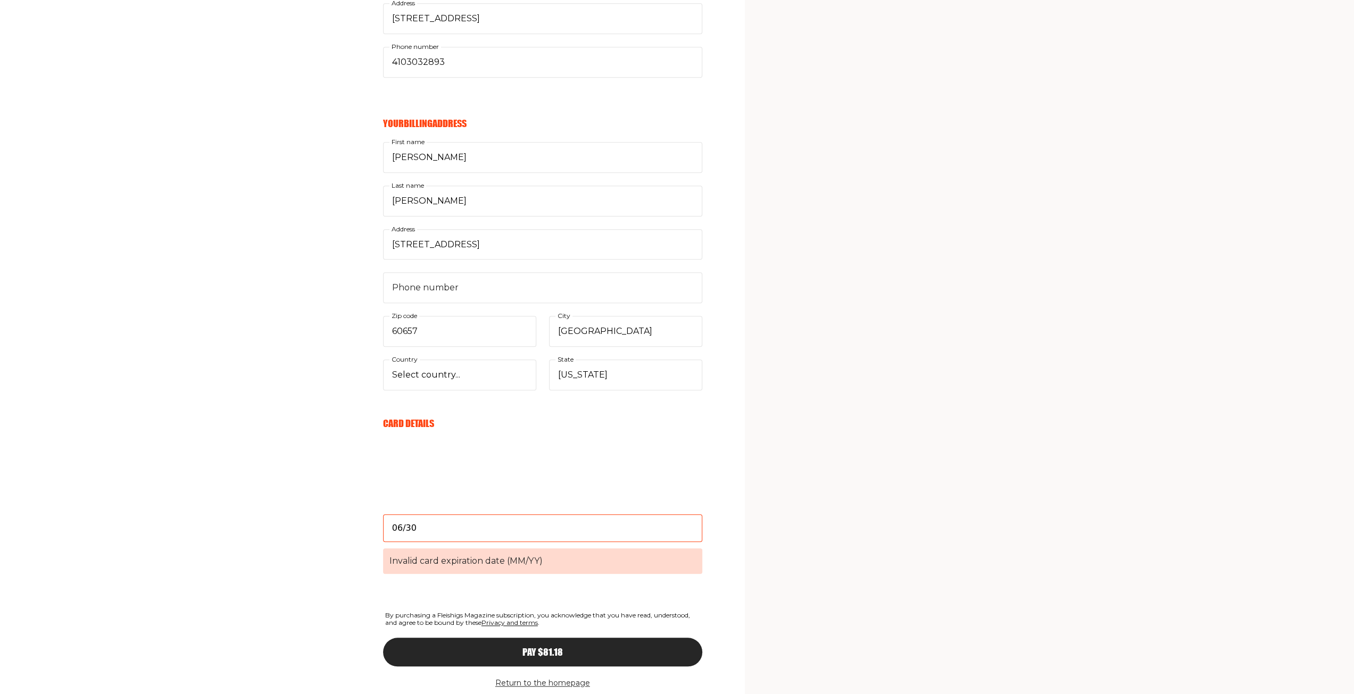
click at [442, 525] on input "06/30" at bounding box center [542, 528] width 319 height 28
click at [314, 551] on div "Your Email [EMAIL_ADDRESS][DOMAIN_NAME] E-mail Send me awesome emails but not t…" at bounding box center [351, 70] width 702 height 1325
click at [428, 549] on span "Invalid card expiration date (MM/YY)" at bounding box center [542, 562] width 319 height 26
click at [428, 542] on input "06/30" at bounding box center [542, 528] width 319 height 28
click at [404, 527] on input "06/30" at bounding box center [542, 528] width 319 height 28
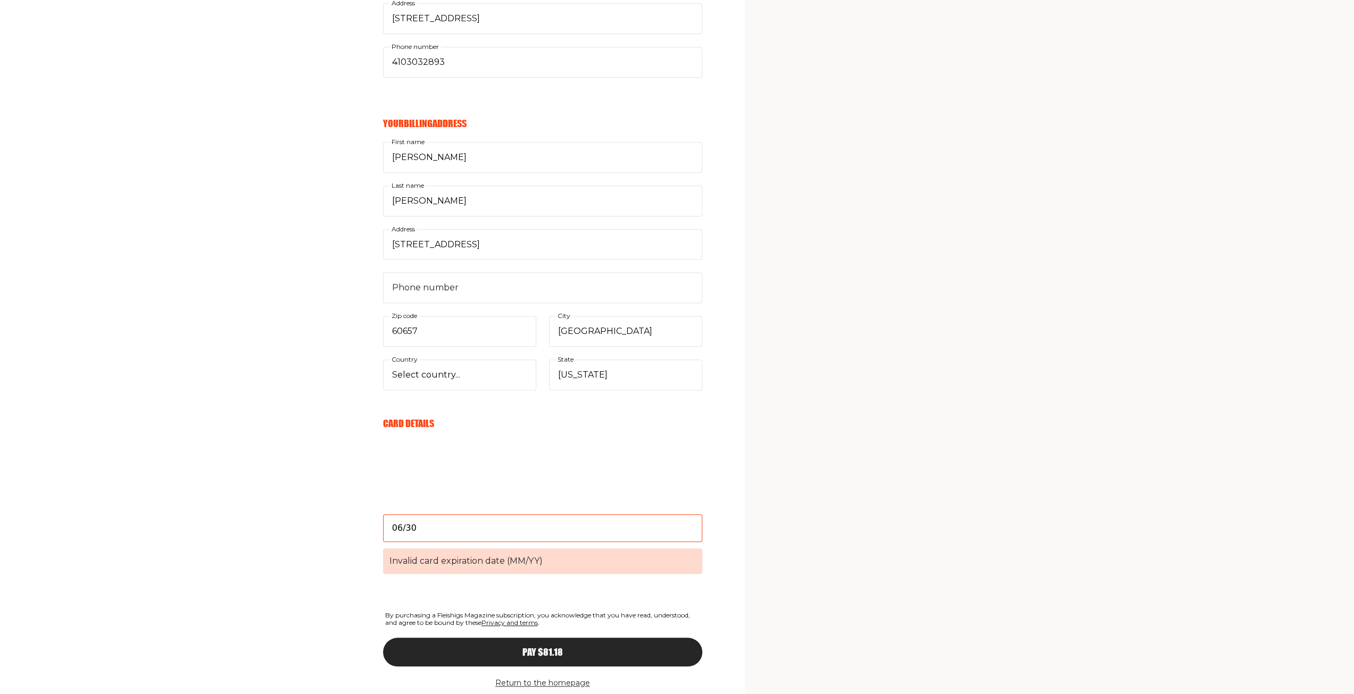
click at [404, 527] on input "06/30" at bounding box center [542, 528] width 319 height 28
type input "06/30"
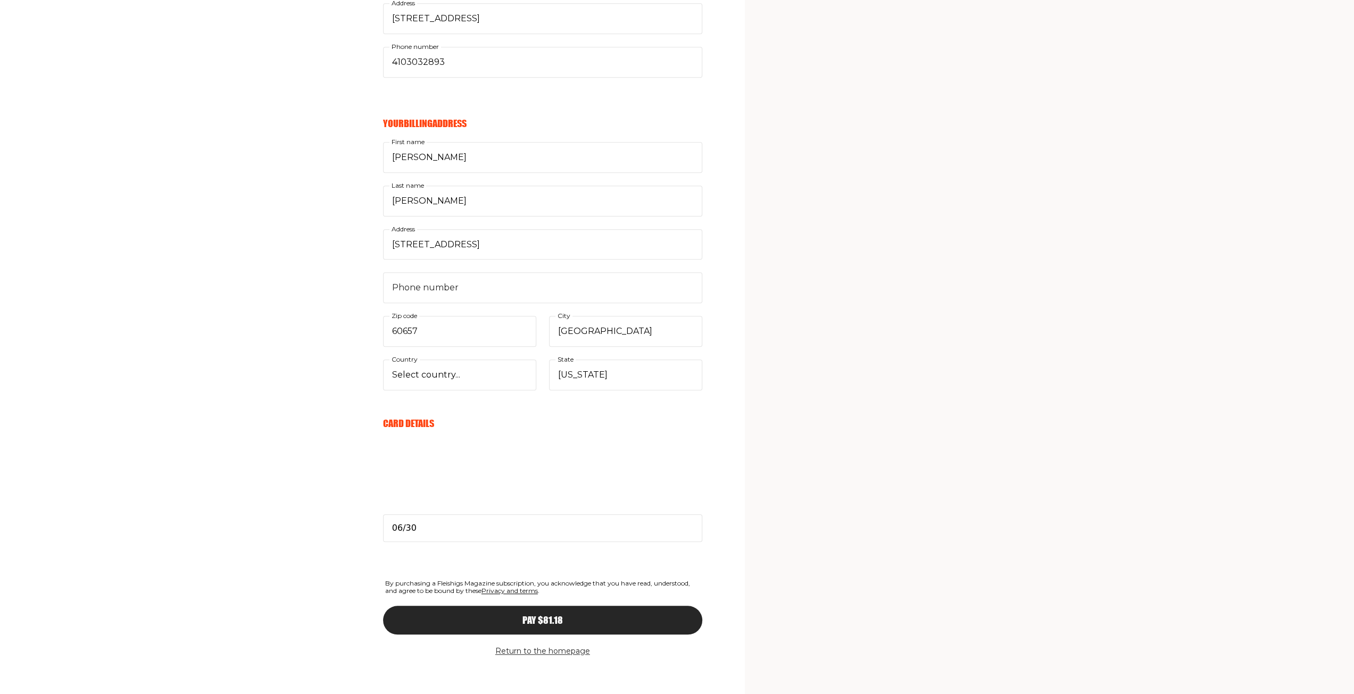
click at [348, 596] on div "Your Email [EMAIL_ADDRESS][DOMAIN_NAME] E-mail Send me awesome emails but not t…" at bounding box center [351, 54] width 702 height 1293
click at [485, 616] on div "Pay $81.18" at bounding box center [542, 621] width 277 height 10
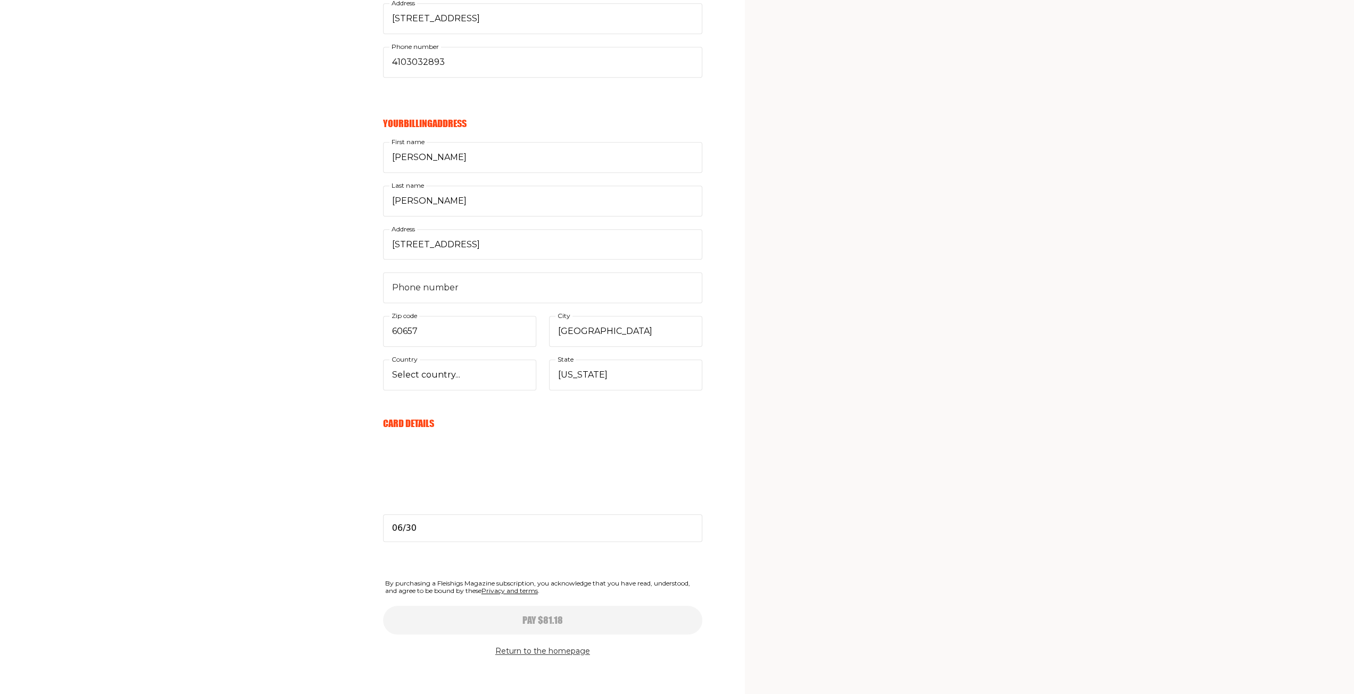
type input "06/30"
